Goal: Task Accomplishment & Management: Use online tool/utility

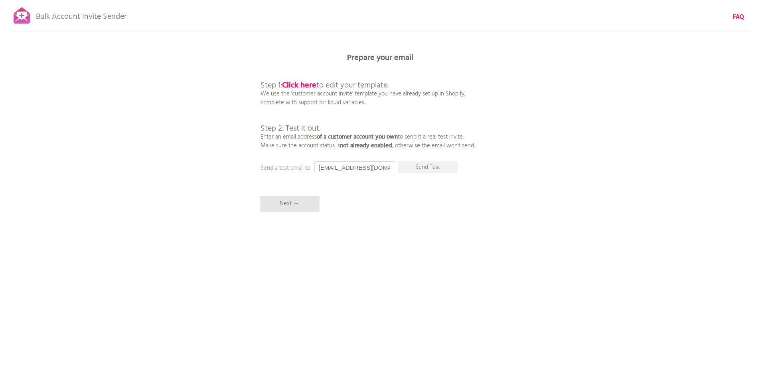
drag, startPoint x: 340, startPoint y: 167, endPoint x: 391, endPoint y: 168, distance: 51.1
click at [391, 168] on input "[EMAIL_ADDRESS][DOMAIN_NAME]" at bounding box center [354, 167] width 80 height 12
click at [303, 85] on b "Click here" at bounding box center [299, 85] width 34 height 13
click at [294, 201] on p "Next →" at bounding box center [290, 203] width 60 height 16
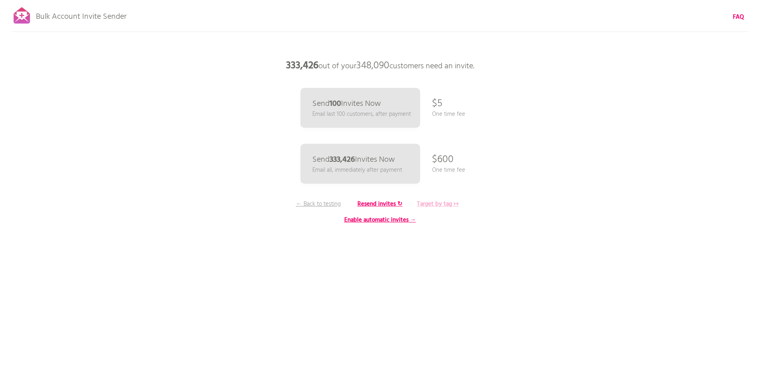
click at [440, 204] on b "Target by tag ↦" at bounding box center [438, 204] width 42 height 10
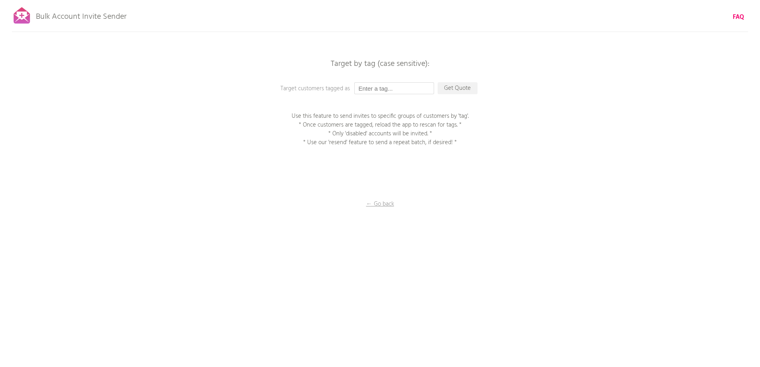
click at [389, 91] on input "text" at bounding box center [394, 88] width 80 height 12
click at [387, 87] on input "text" at bounding box center [394, 88] width 80 height 12
type input "pro-gold"
click at [454, 88] on p "Get Quote" at bounding box center [458, 88] width 40 height 12
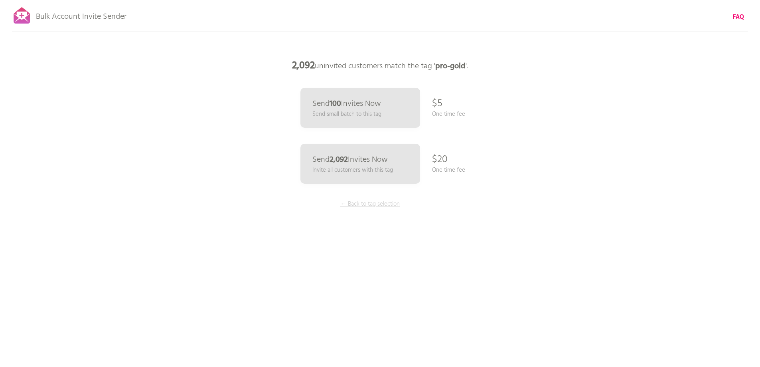
click at [369, 205] on p "← Back to tag selection" at bounding box center [370, 203] width 60 height 9
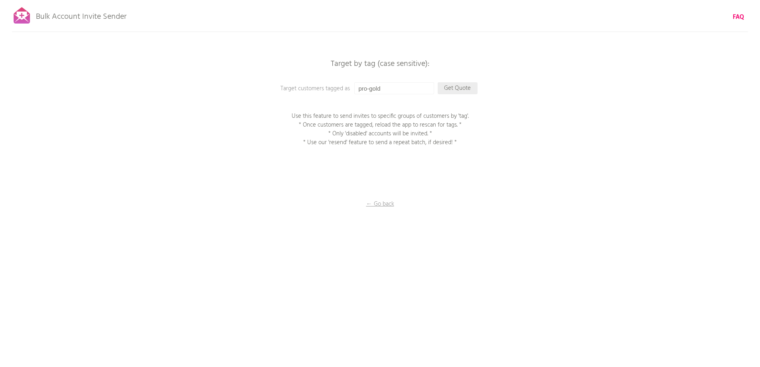
click at [464, 87] on p "Get Quote" at bounding box center [458, 88] width 40 height 12
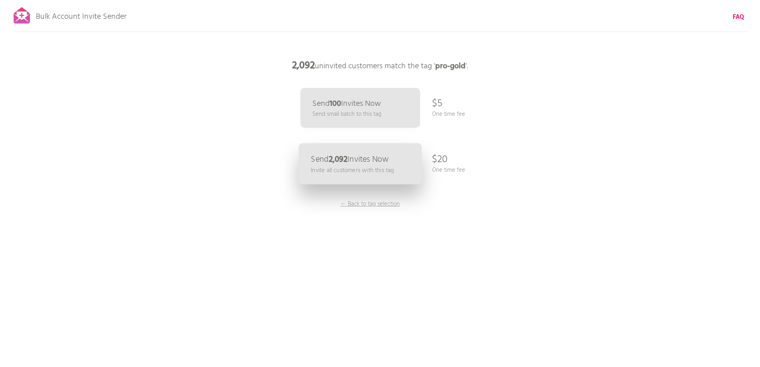
click at [342, 165] on link "Send 2,092 Invites Now Invite all customers with this tag" at bounding box center [359, 163] width 123 height 41
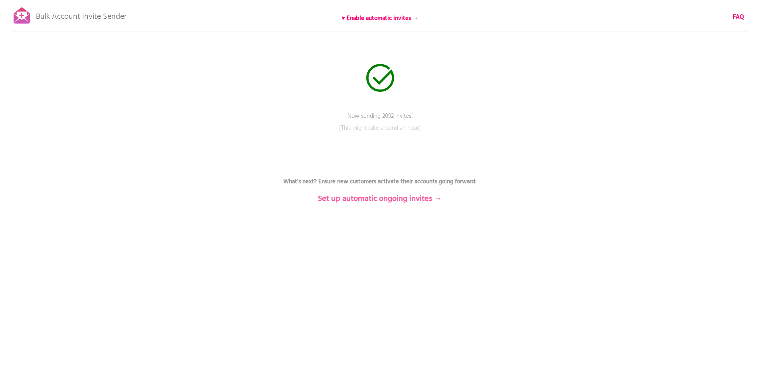
click at [383, 198] on b "Set up automatic ongoing invites →" at bounding box center [380, 198] width 124 height 13
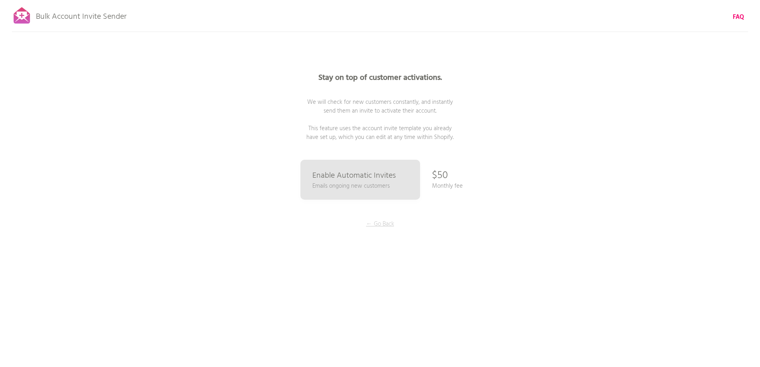
click at [381, 223] on p "← Go Back" at bounding box center [380, 223] width 60 height 9
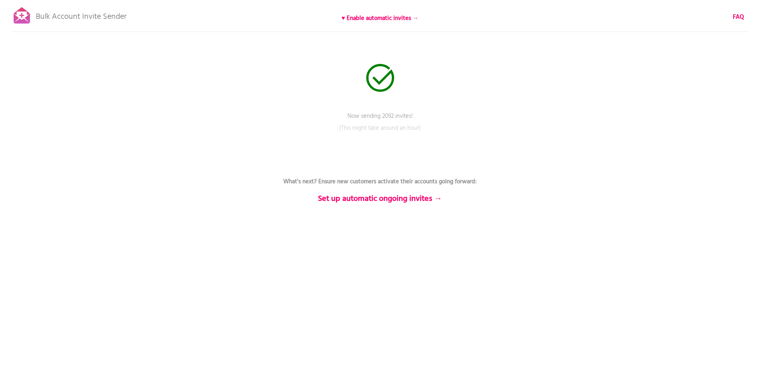
click at [18, 16] on div at bounding box center [22, 16] width 20 height 20
click at [76, 17] on p "Bulk Account Invite Sender" at bounding box center [81, 15] width 91 height 20
